Goal: Information Seeking & Learning: Understand process/instructions

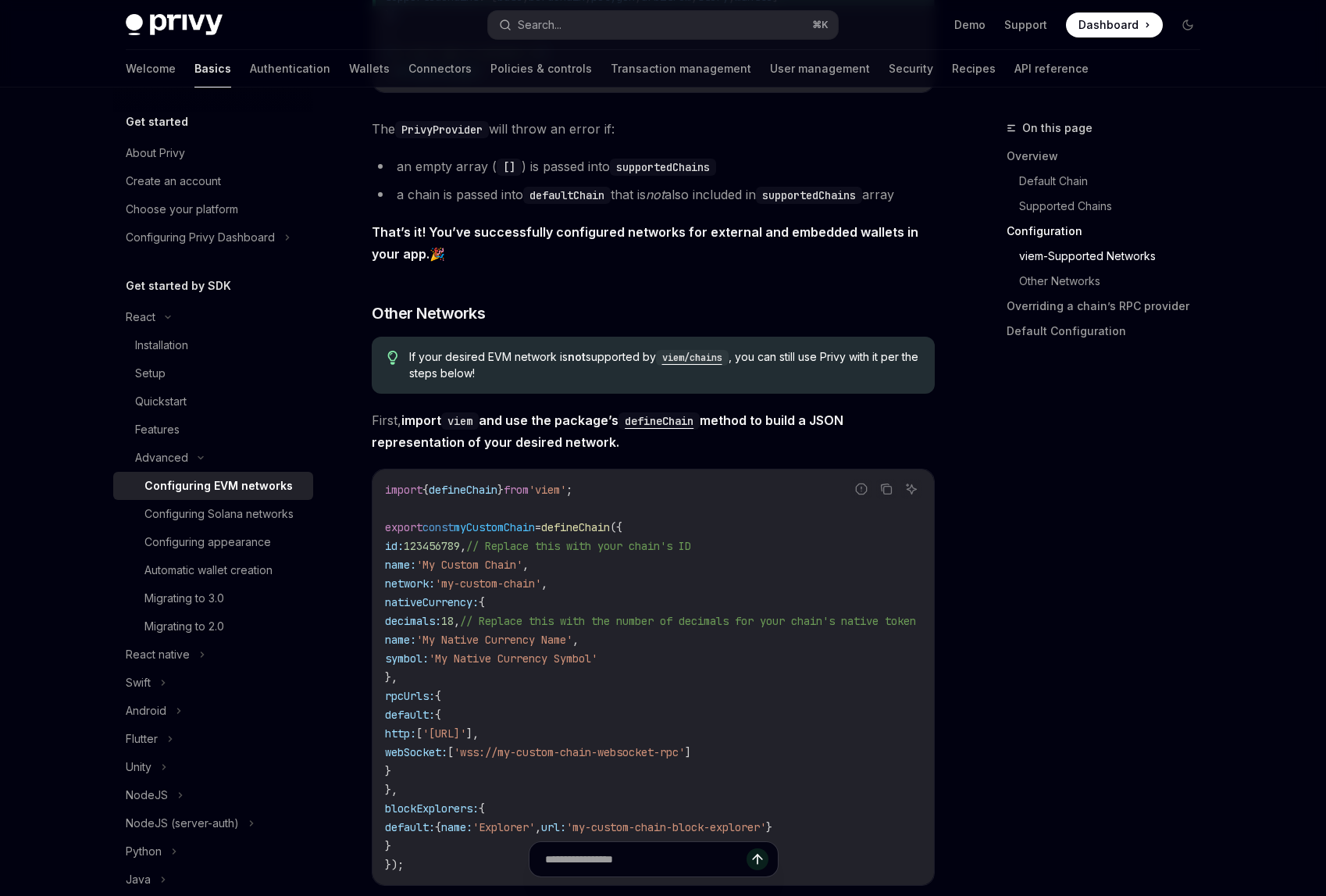
scroll to position [2385, 0]
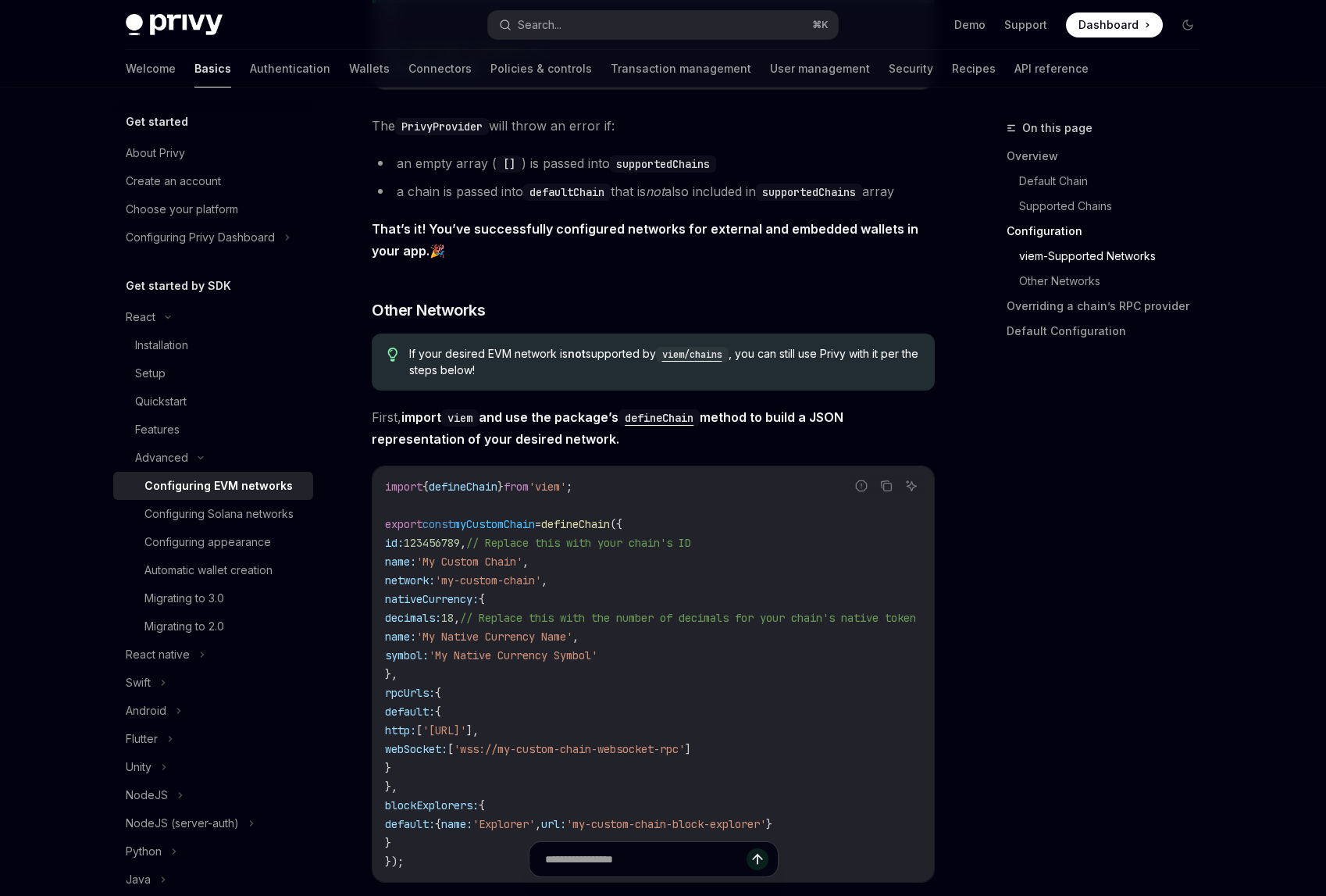
click at [529, 493] on span "from" at bounding box center [516, 486] width 25 height 14
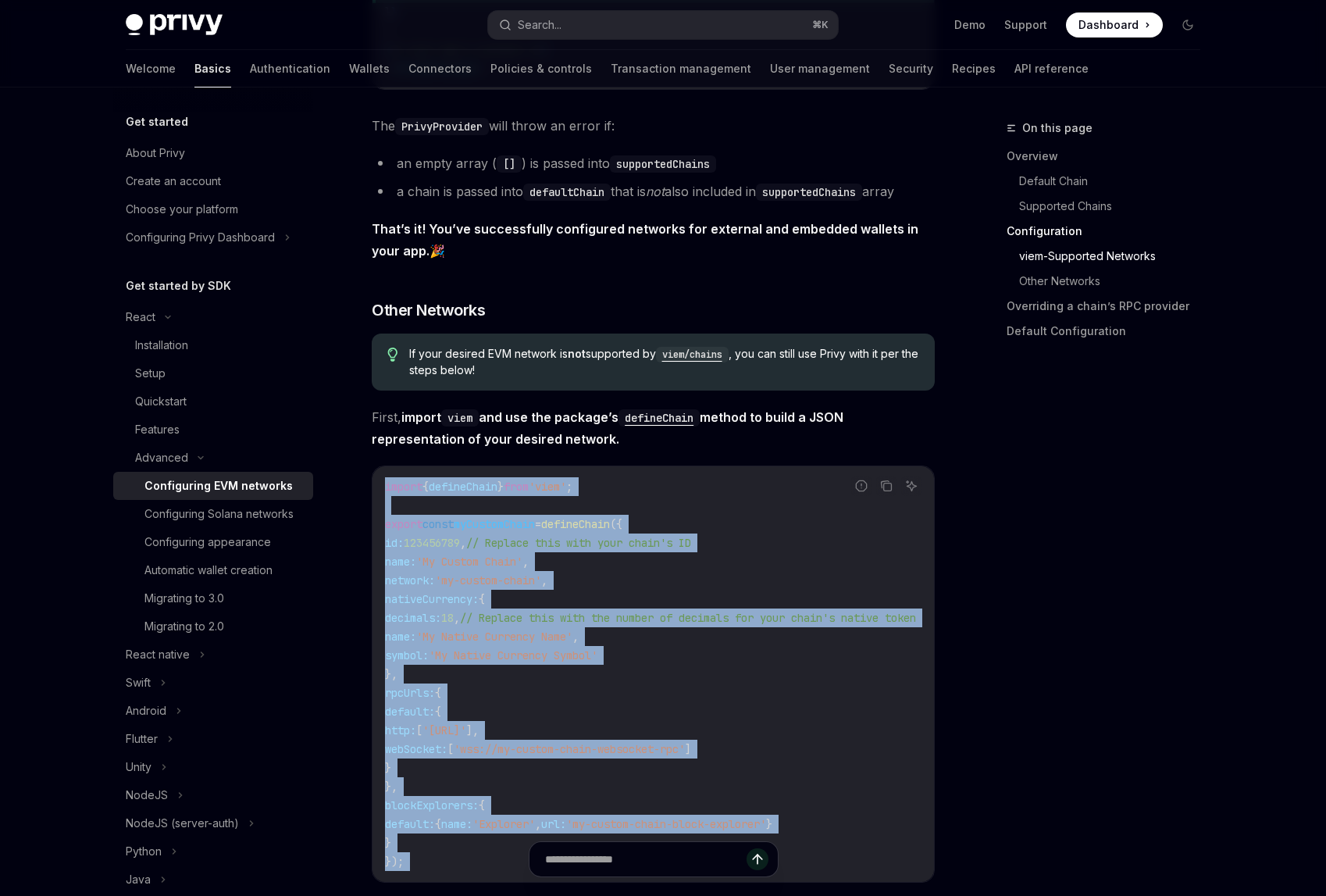
drag, startPoint x: 539, startPoint y: 495, endPoint x: 497, endPoint y: 860, distance: 367.4
click at [498, 861] on div "Advanced Configuring EVM networks OpenAI Open in ChatGPT OpenAI Open in ChatGPT…" at bounding box center [506, 27] width 862 height 4587
click at [691, 545] on span "// Replace this with your chain's ID" at bounding box center [579, 543] width 225 height 14
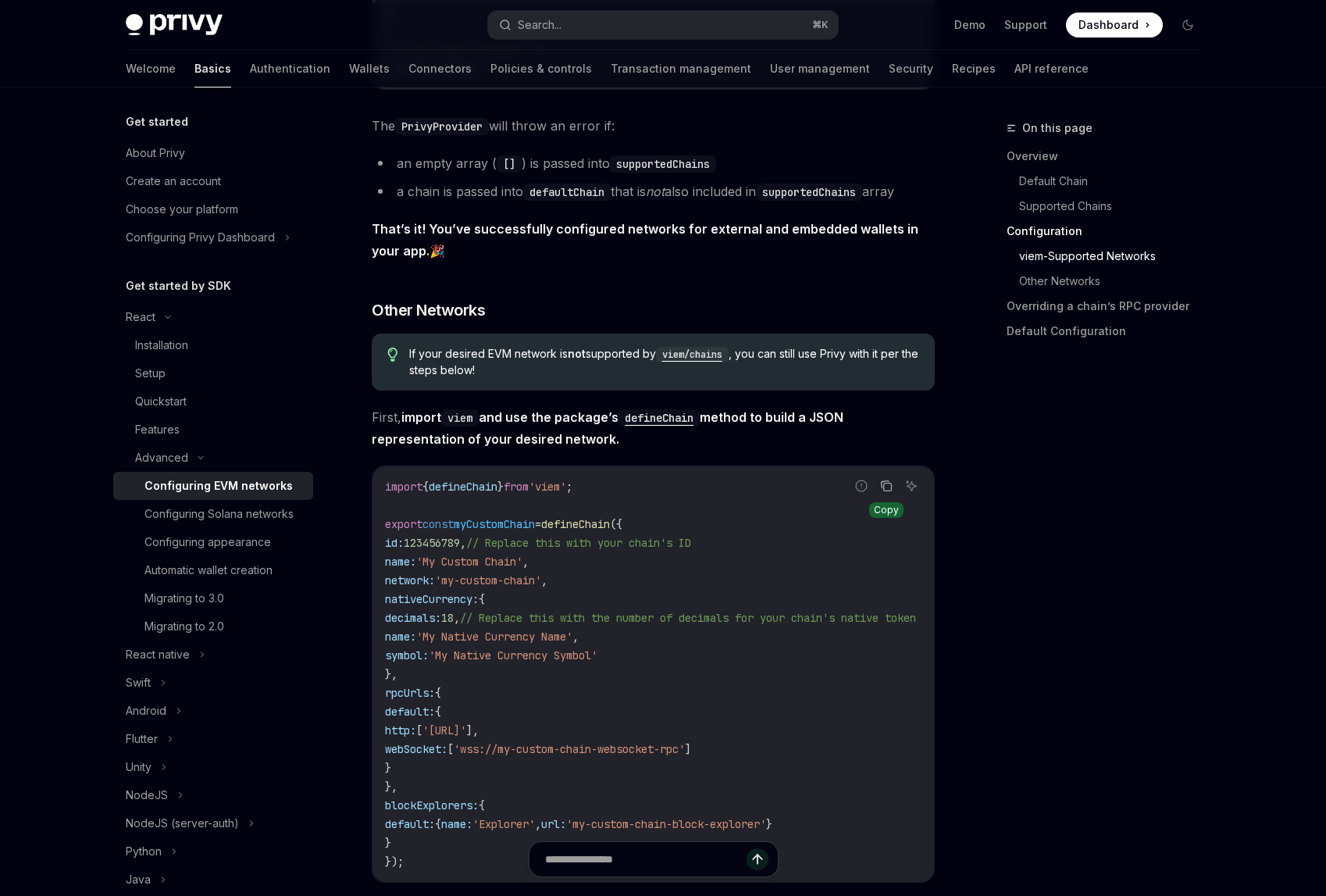
click at [881, 492] on icon "Copy the contents from the code block" at bounding box center [886, 485] width 13 height 13
